Goal: Find specific page/section: Find specific page/section

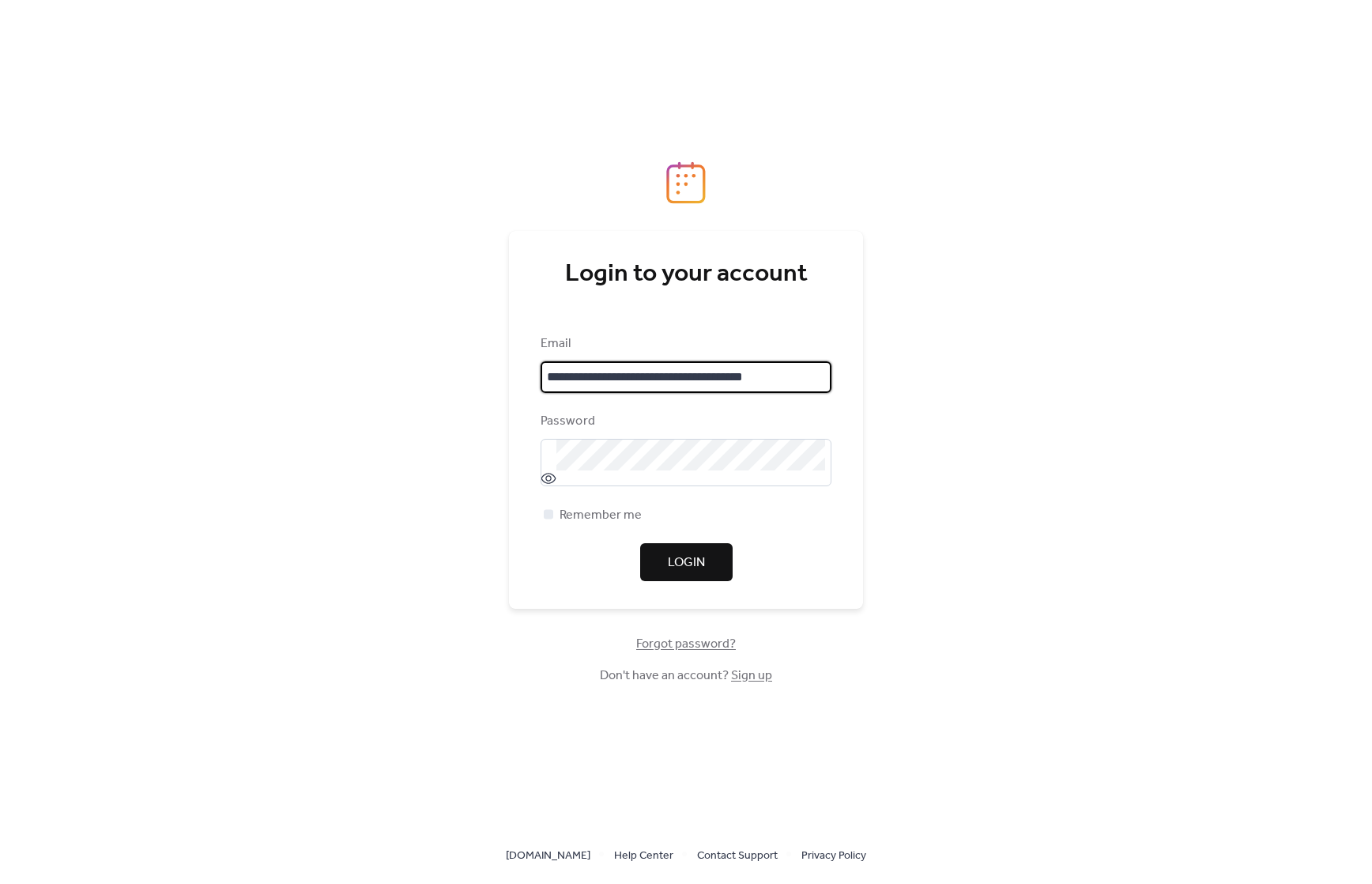
click at [689, 565] on span "Login" at bounding box center [686, 563] width 37 height 19
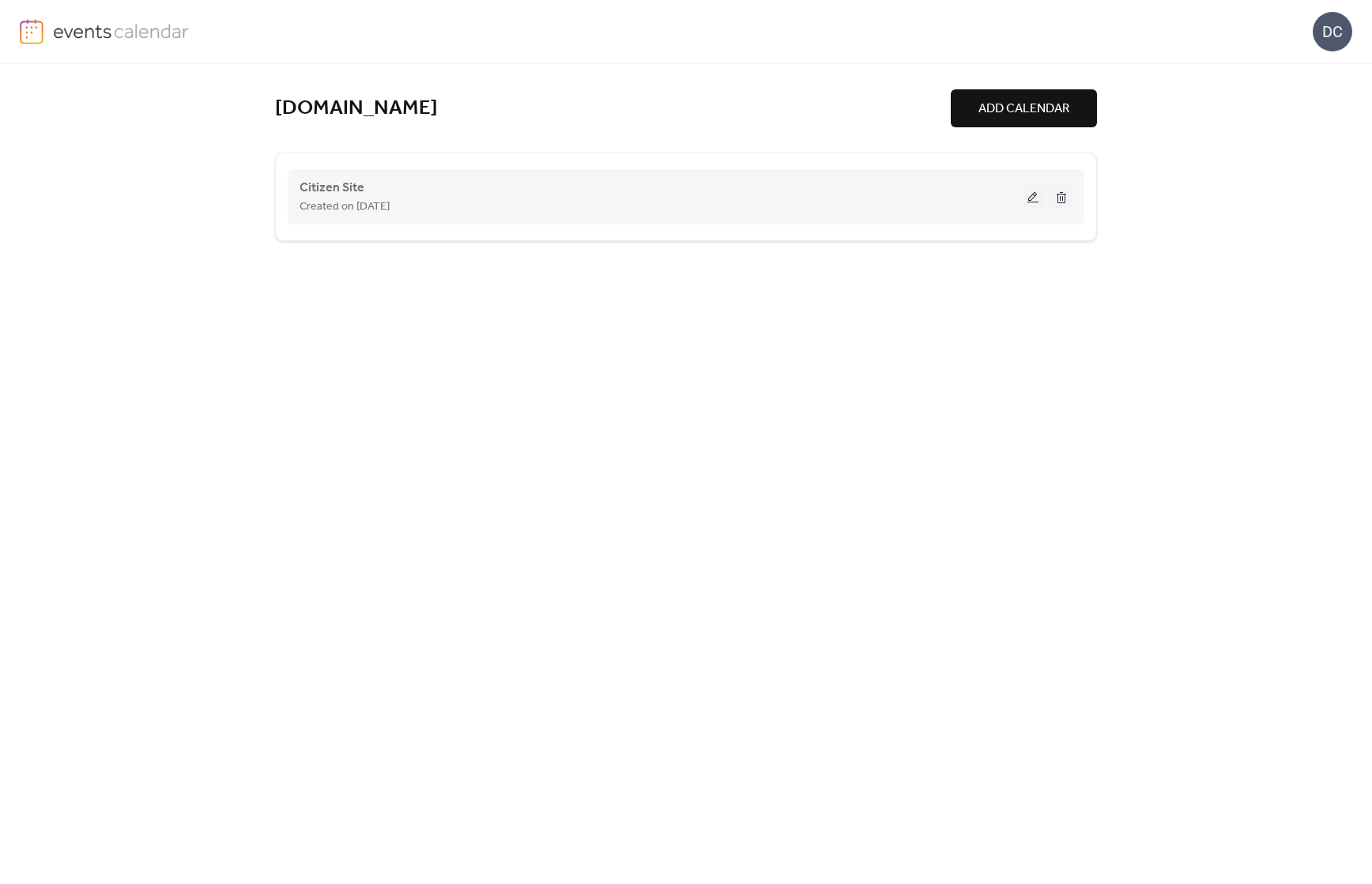
click at [772, 180] on div "Citizen Site Created on [DATE]" at bounding box center [661, 197] width 722 height 38
click at [639, 190] on div "Citizen Site Created on [DATE]" at bounding box center [661, 197] width 722 height 38
click at [1034, 193] on button at bounding box center [1033, 197] width 22 height 24
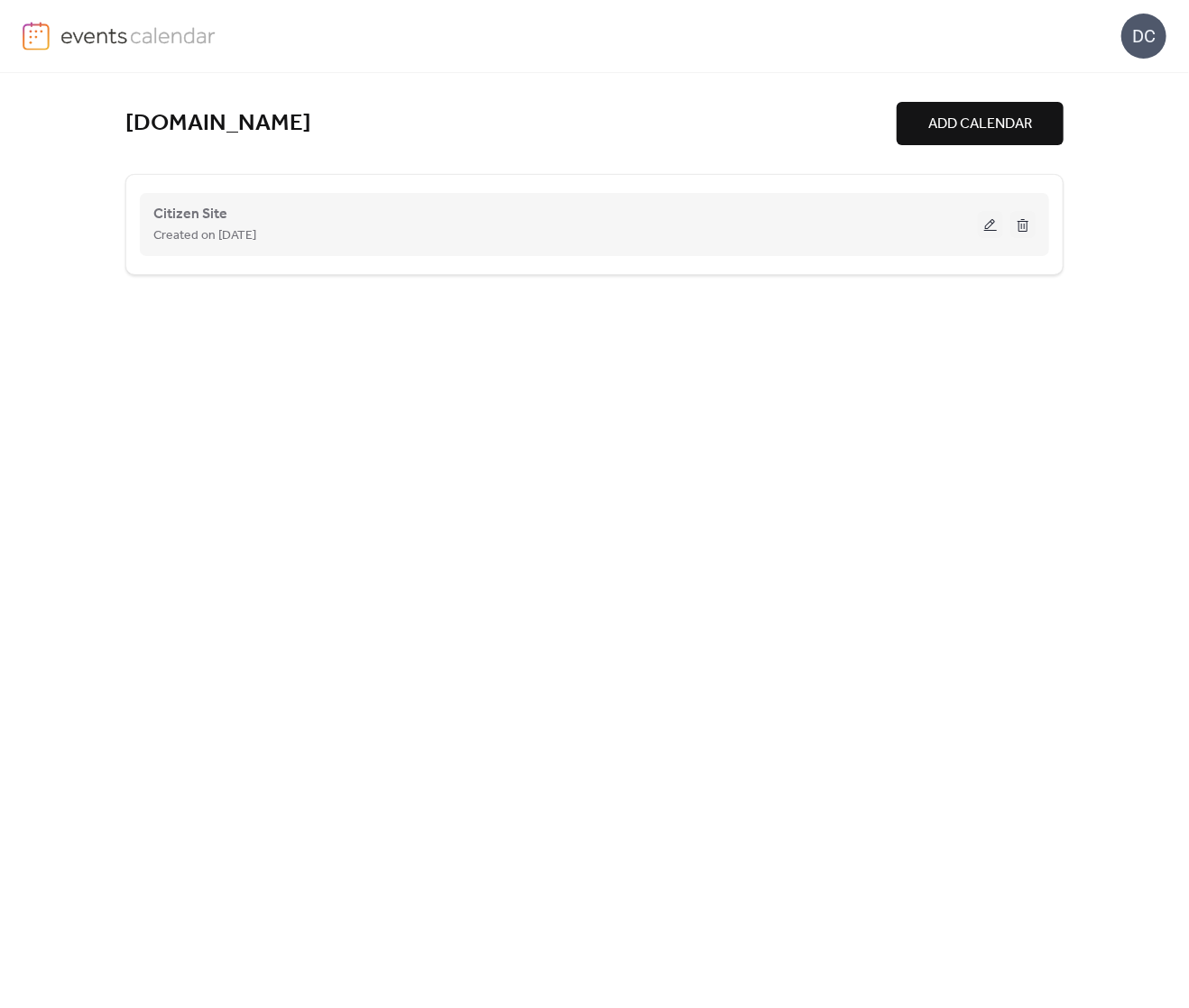
click at [352, 221] on div "Citizen Site Created on [DATE]" at bounding box center [565, 225] width 824 height 44
click at [184, 209] on span "Citizen Site" at bounding box center [190, 215] width 74 height 22
